Goal: Information Seeking & Learning: Learn about a topic

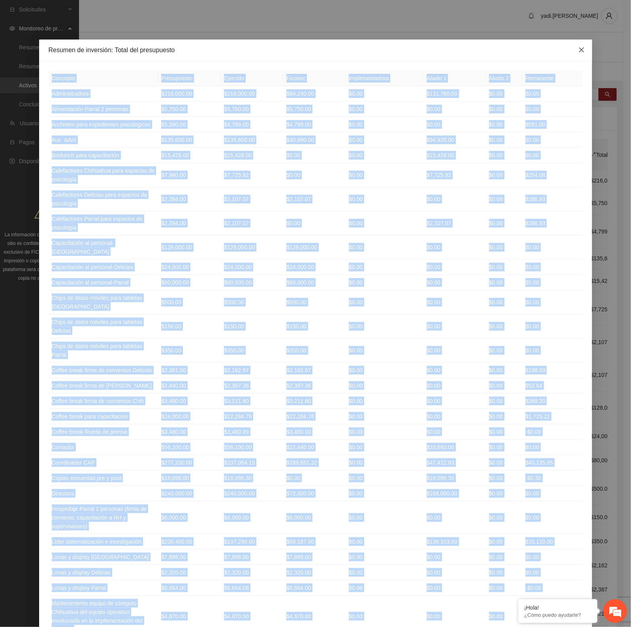
click at [578, 49] on icon "close" at bounding box center [581, 50] width 6 height 6
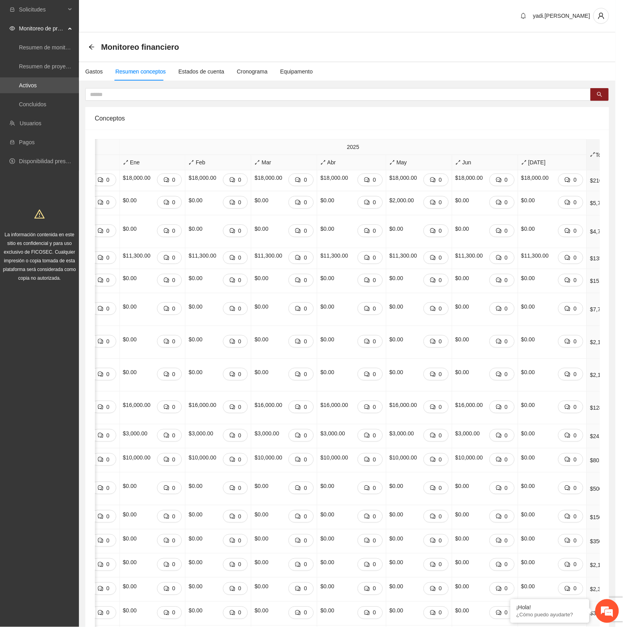
scroll to position [0, 366]
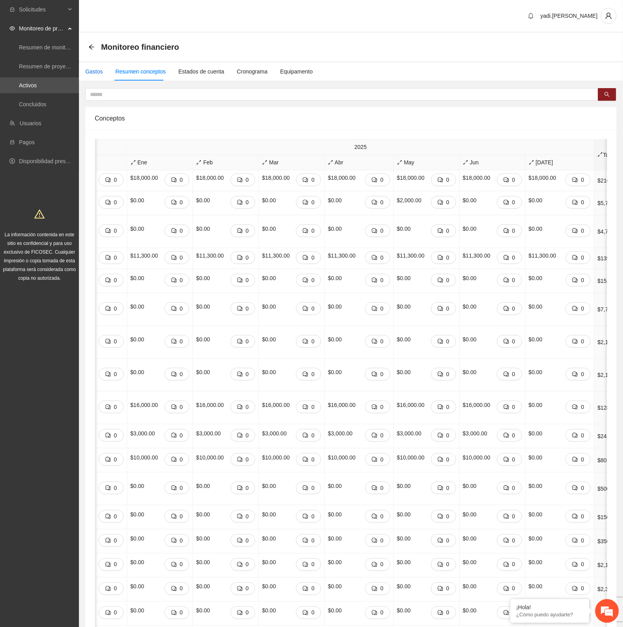
click at [100, 73] on div "Gastos" at bounding box center [93, 71] width 17 height 9
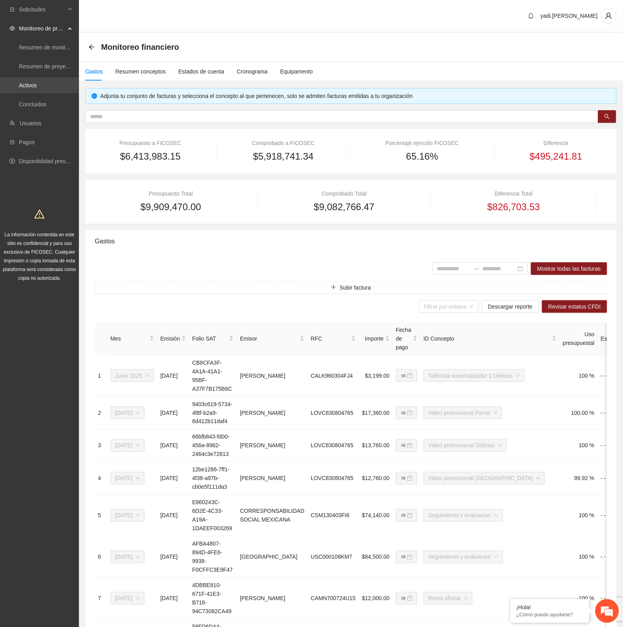
click at [32, 86] on link "Activos" at bounding box center [28, 85] width 18 height 6
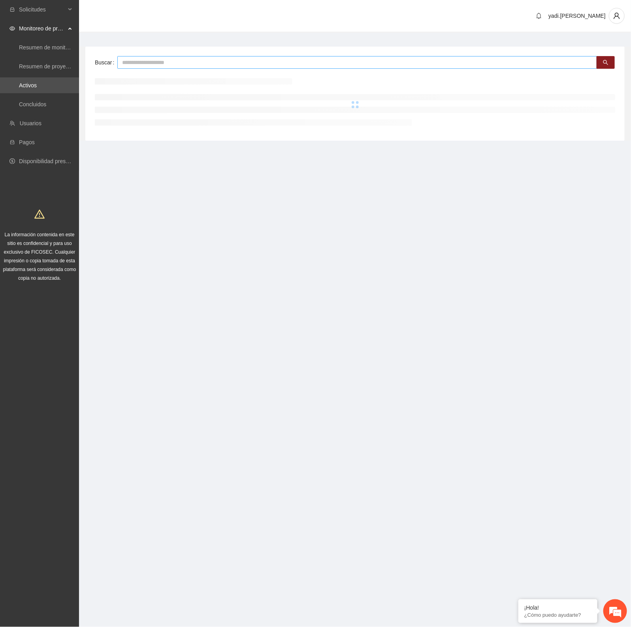
click at [141, 64] on input "text" at bounding box center [356, 62] width 479 height 13
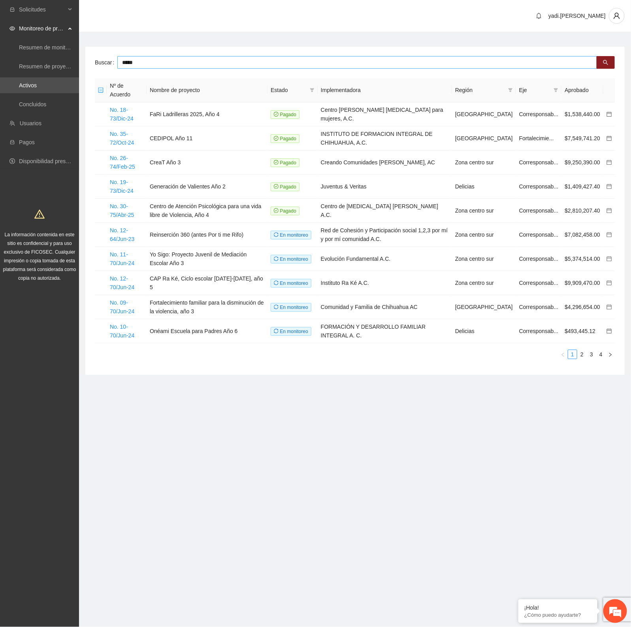
type input "*****"
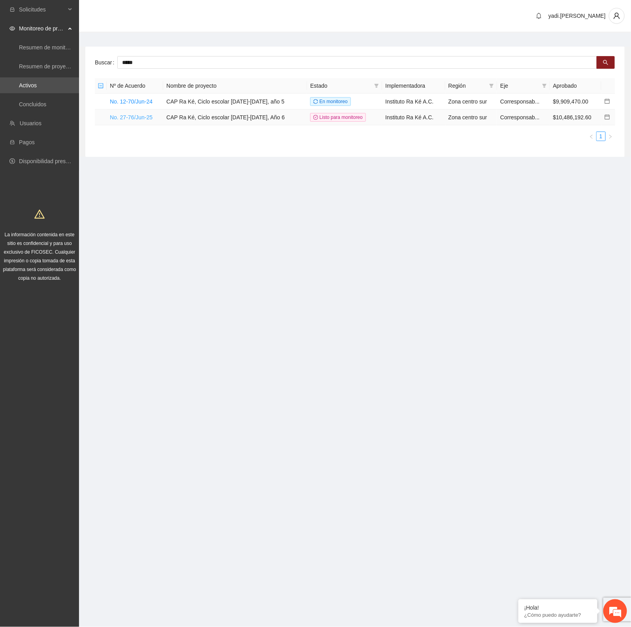
click at [117, 114] on link "No. 27-76/Jun-25" at bounding box center [131, 117] width 43 height 6
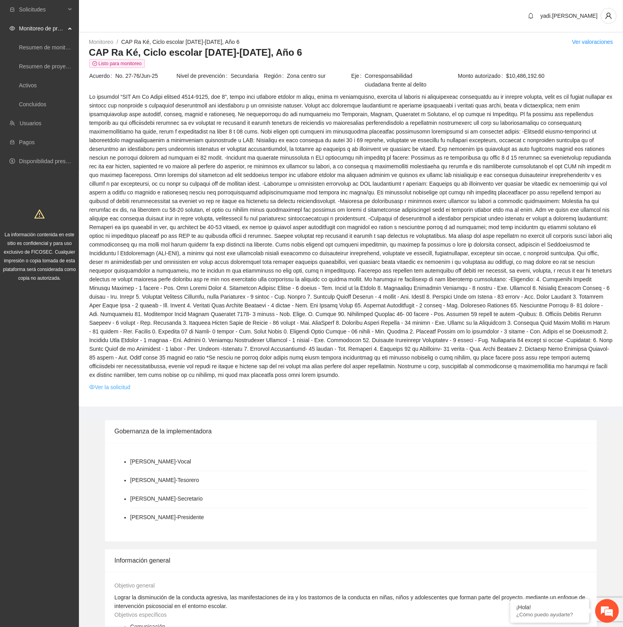
click at [118, 383] on link "Ver la solicitud" at bounding box center [109, 387] width 41 height 9
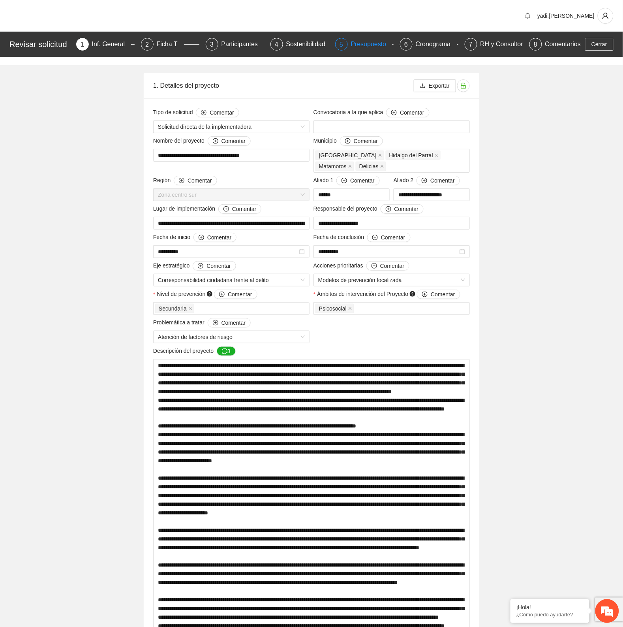
click at [362, 45] on div "Presupuesto" at bounding box center [372, 44] width 42 height 13
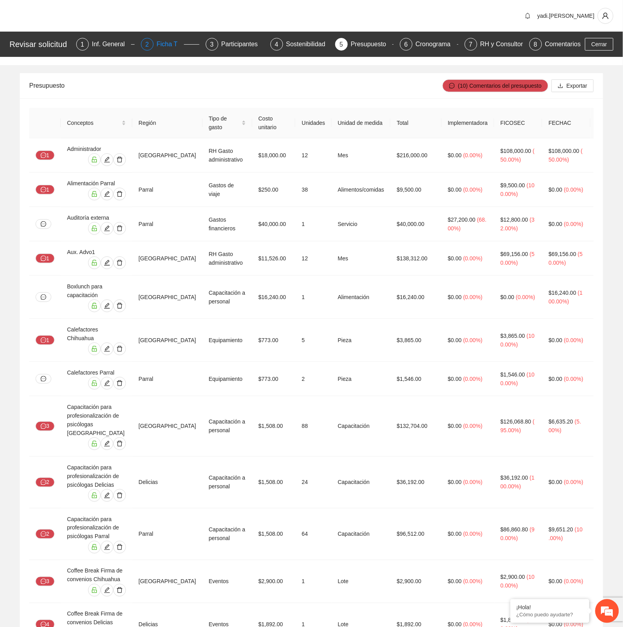
click at [167, 41] on div "Ficha T" at bounding box center [170, 44] width 27 height 13
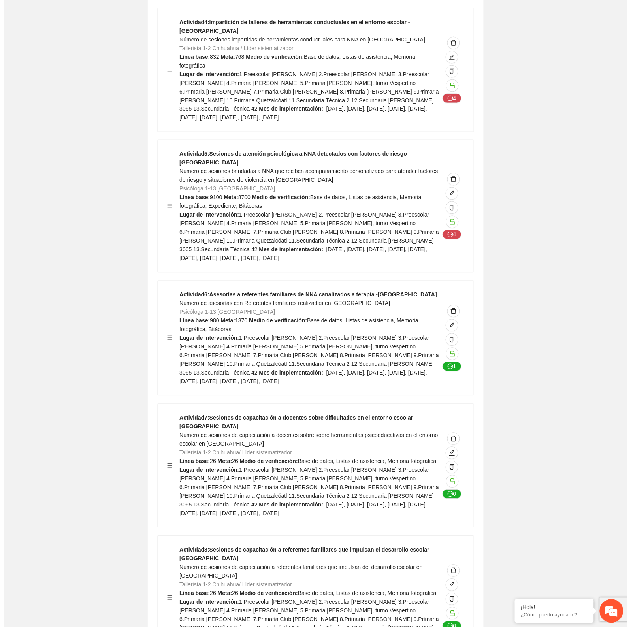
scroll to position [3652, 0]
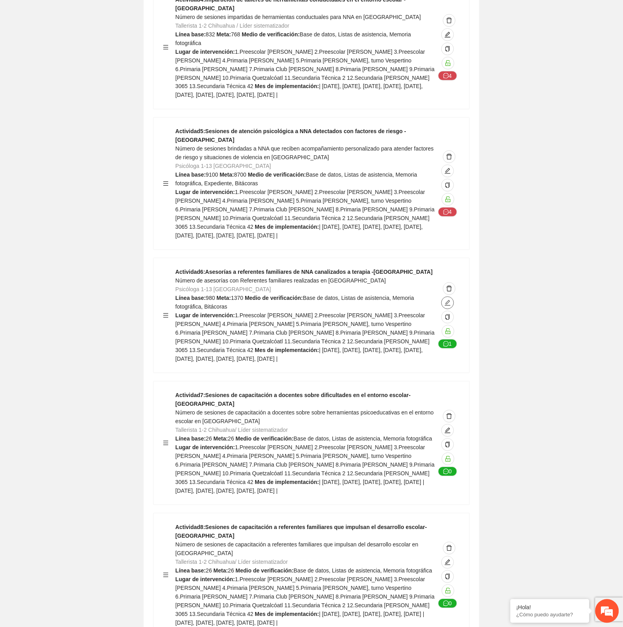
click at [448, 300] on icon "edit" at bounding box center [448, 303] width 6 height 6
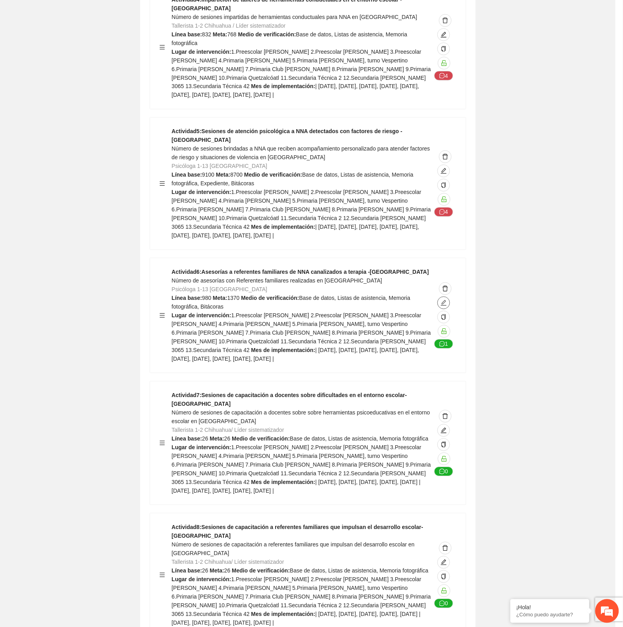
type textarea "**********"
type input "**********"
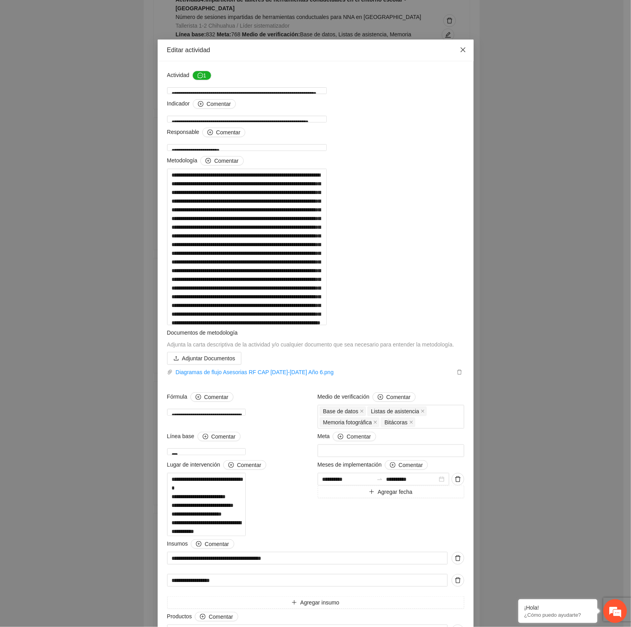
click at [460, 48] on icon "close" at bounding box center [463, 50] width 6 height 6
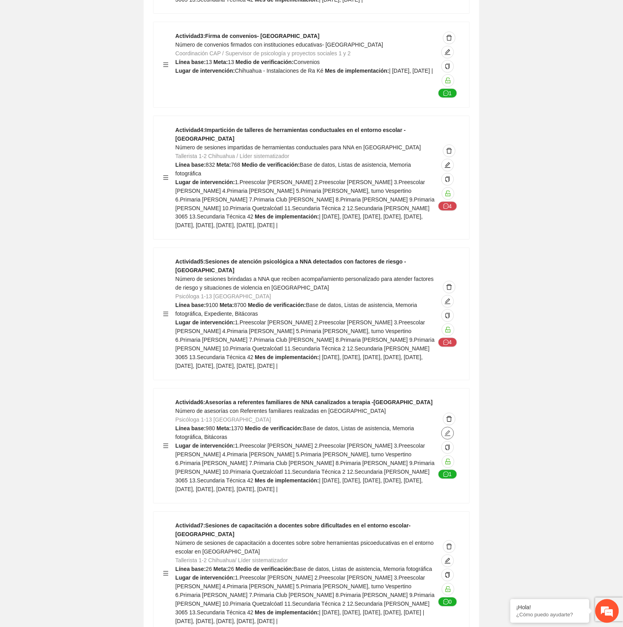
scroll to position [3554, 0]
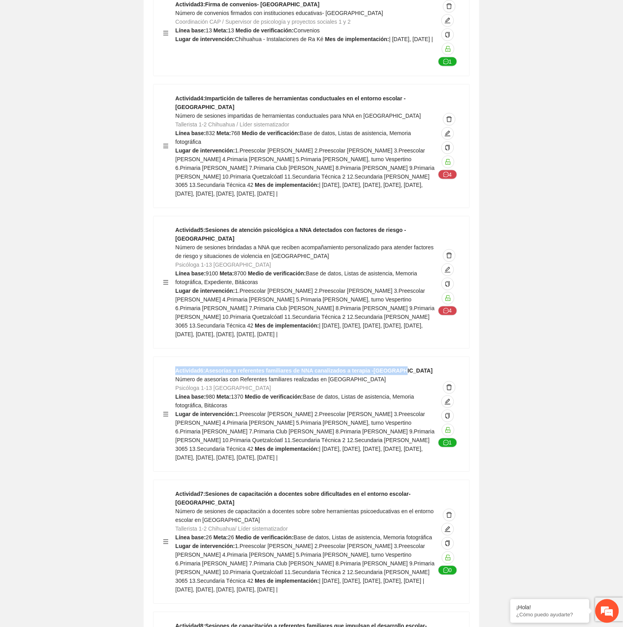
drag, startPoint x: 175, startPoint y: 263, endPoint x: 393, endPoint y: 265, distance: 218.7
click at [393, 366] on div "Actividad 6 : Asesorías a referentes familiares de NNA canalizados a terapia -C…" at bounding box center [311, 414] width 297 height 96
copy strong "Actividad 6 : Asesorías a referentes familiares de NNA canalizados a terapia -C…"
drag, startPoint x: 176, startPoint y: 281, endPoint x: 196, endPoint y: 279, distance: 20.2
click at [196, 385] on span "Psicóloga 1-13 [GEOGRAPHIC_DATA]" at bounding box center [223, 388] width 96 height 6
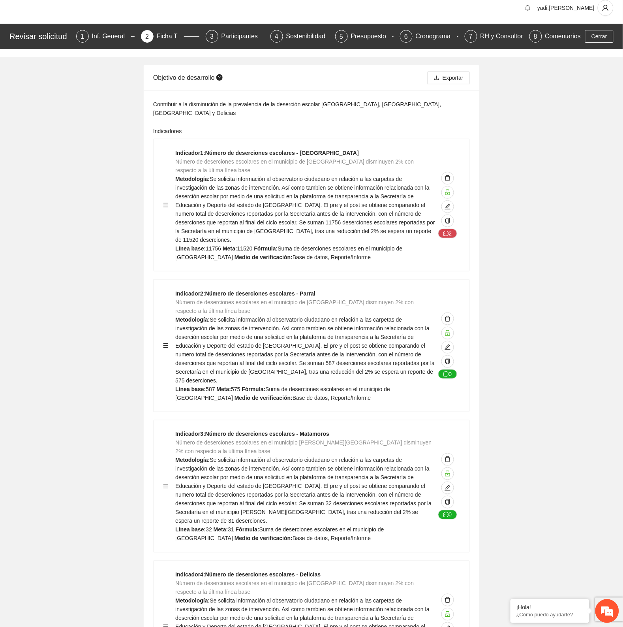
scroll to position [0, 0]
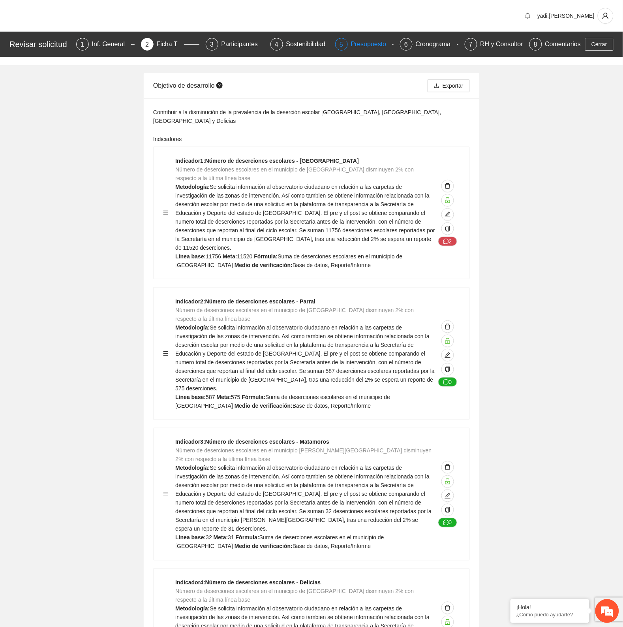
click at [358, 41] on div "Presupuesto" at bounding box center [372, 44] width 42 height 13
click at [359, 42] on div "Presupuesto" at bounding box center [372, 44] width 42 height 13
click at [490, 39] on div "RH y Consultores" at bounding box center [509, 44] width 56 height 13
click at [498, 45] on div "RH y Consultores" at bounding box center [509, 44] width 56 height 13
